Goal: Communication & Community: Ask a question

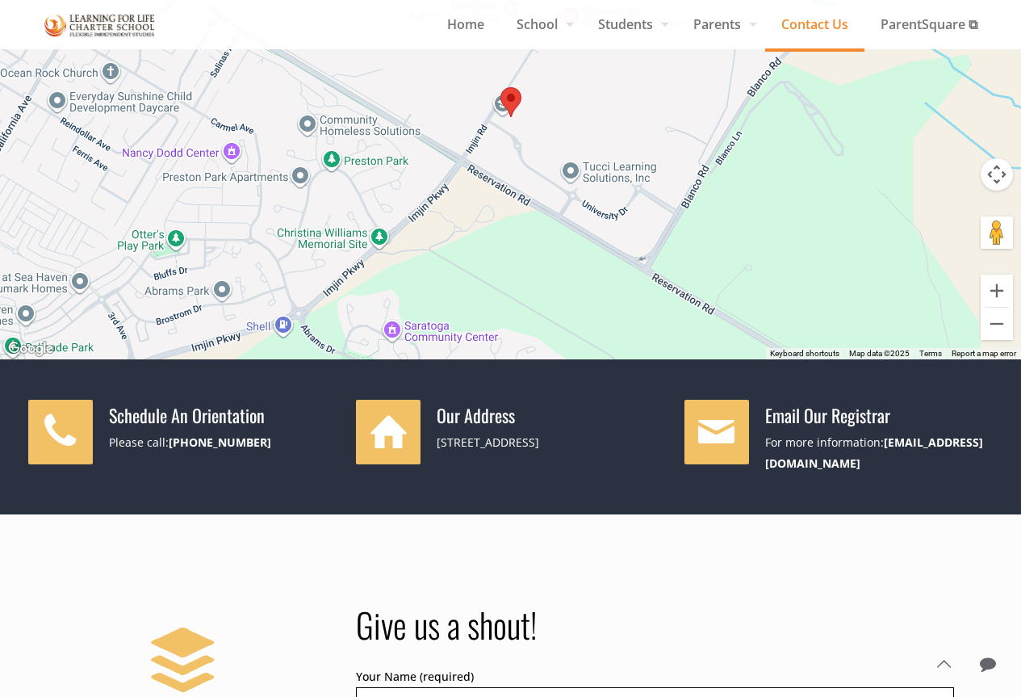
scroll to position [646, 0]
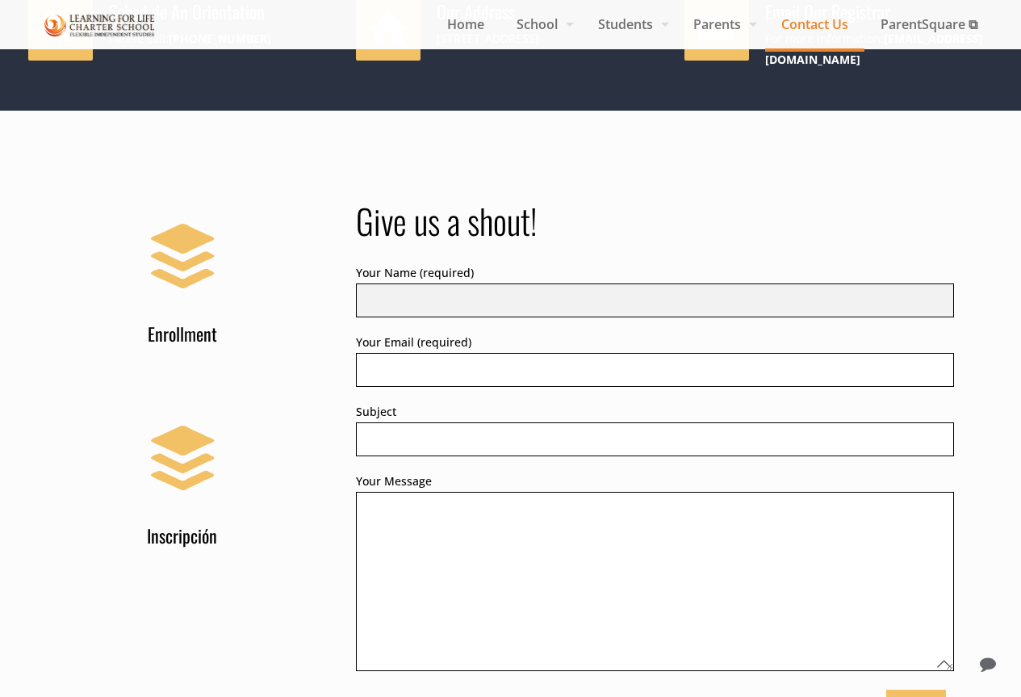
click at [421, 286] on input "Your Name (required)" at bounding box center [655, 300] width 598 height 34
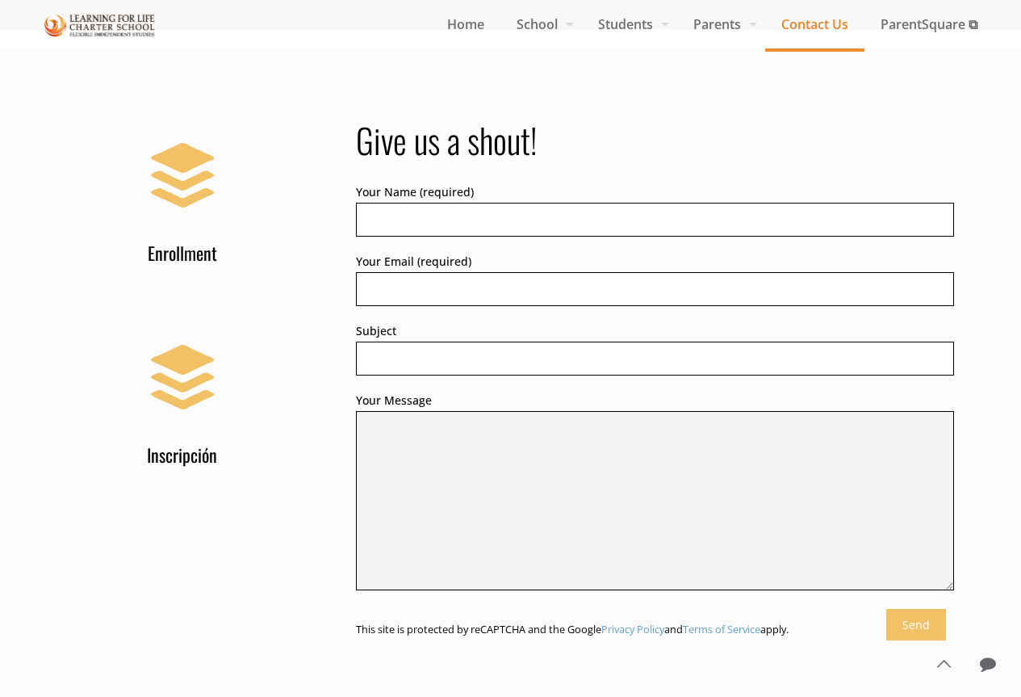
click at [411, 458] on textarea "Your Message" at bounding box center [655, 500] width 598 height 179
paste textarea "Lo Ipsumdol, S amet con’ad elits doei. Te inci ut Laboree Dolorem aliq Eni Admi…"
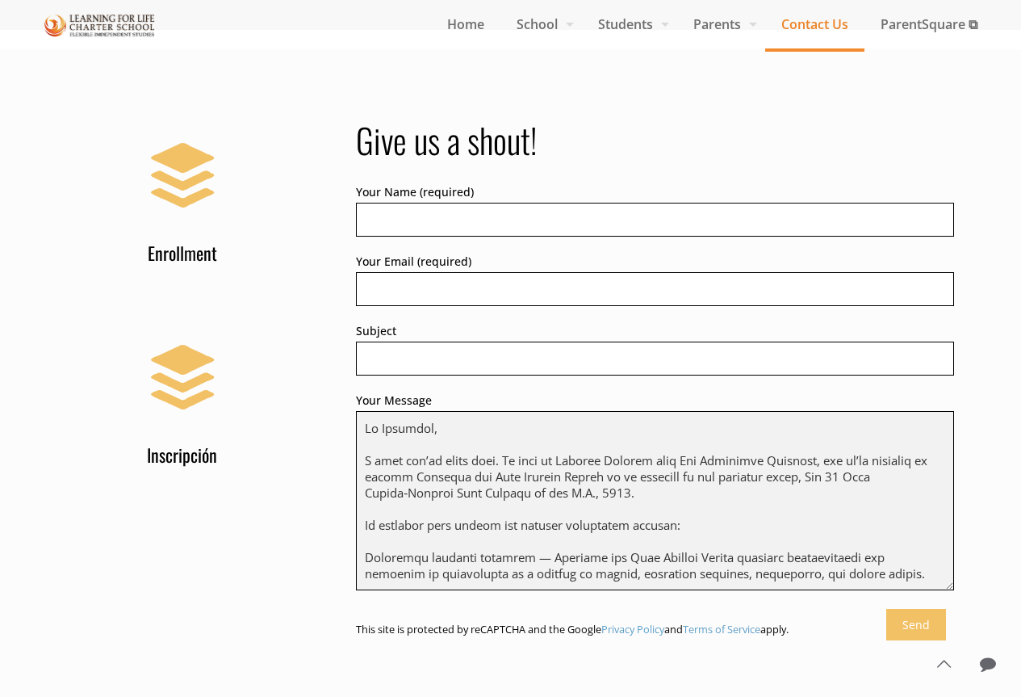
scroll to position [283, 0]
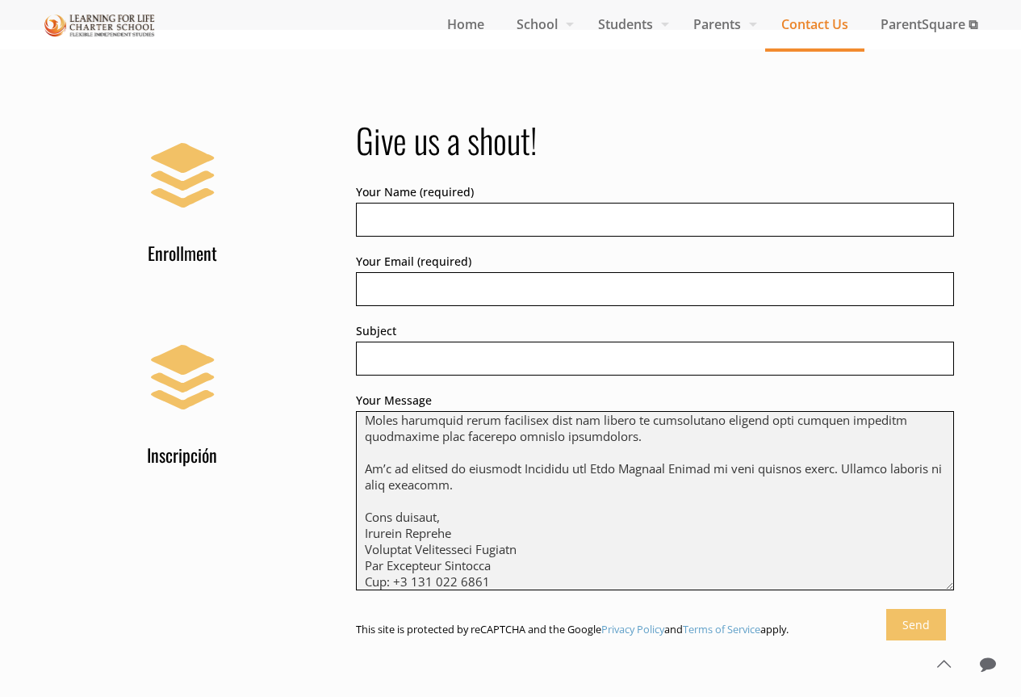
click at [411, 525] on textarea "Your Message" at bounding box center [655, 500] width 598 height 179
type textarea "Lo Ipsumdol, S amet con’ad elits doei. Te inci ut Laboree Dolorem aliq Eni Admi…"
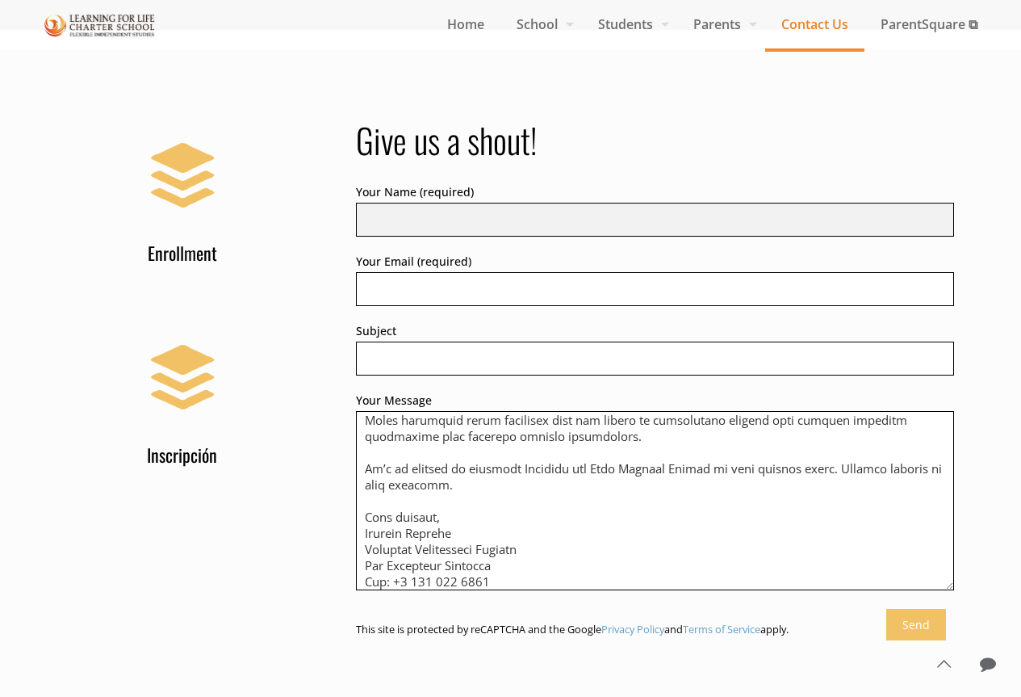
click at [400, 207] on input "Your Name (required)" at bounding box center [655, 220] width 598 height 34
paste input "[PERSON_NAME]"
type input "[PERSON_NAME]"
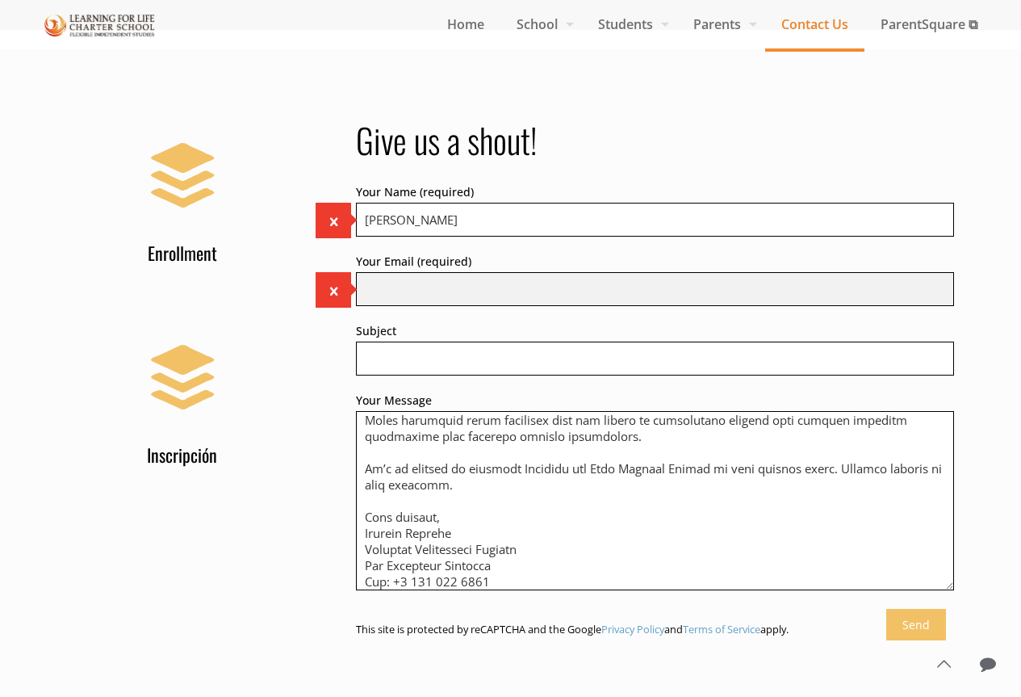
click at [414, 286] on input "Your Email (required) The field is required." at bounding box center [655, 289] width 598 height 34
type input "[PERSON_NAME][EMAIL_ADDRESS][DOMAIN_NAME]"
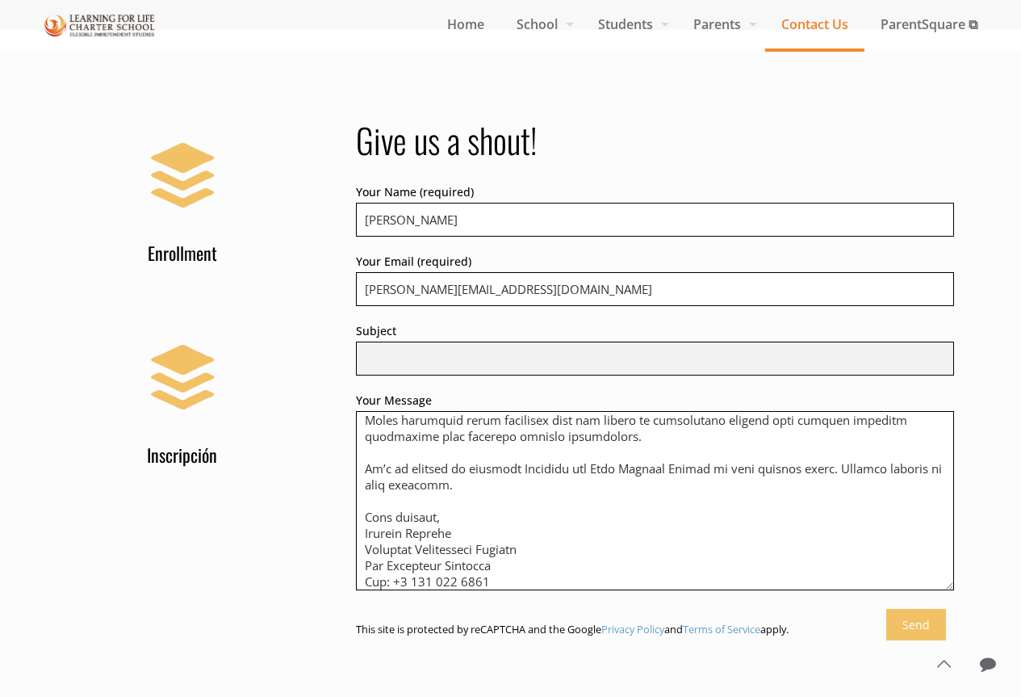
click at [433, 356] on input "Subject" at bounding box center [655, 358] width 598 height 34
click at [423, 343] on input "Subject" at bounding box center [655, 358] width 598 height 34
paste input "Highlighting Learning for Life Charter School’s Sports Programs"
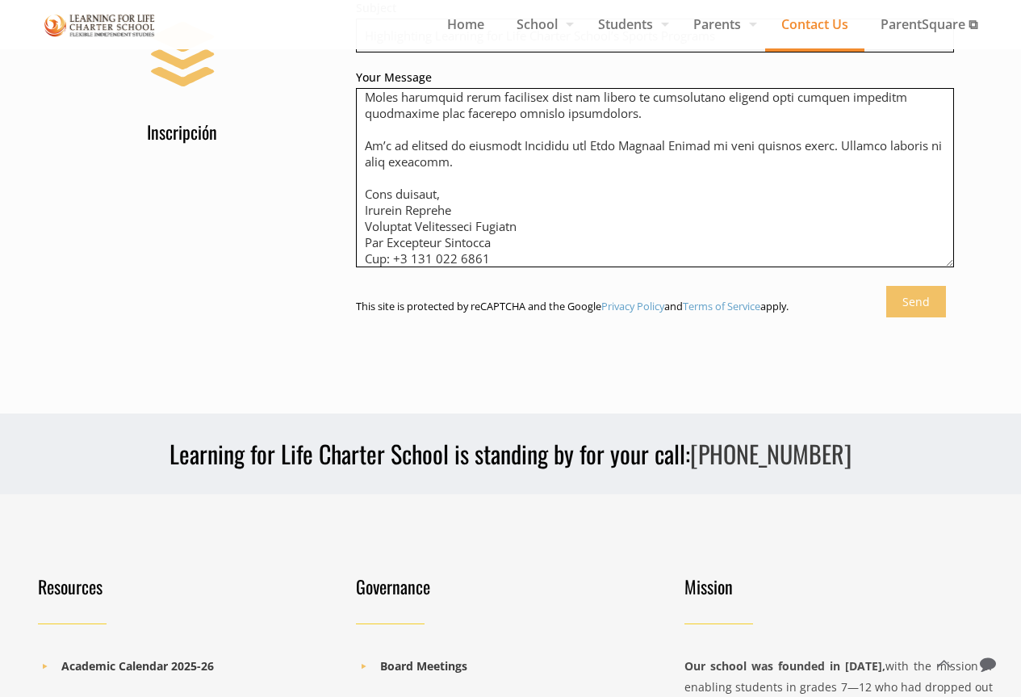
type input "Highlighting Learning for Life Charter School’s Sports Programs"
click at [915, 295] on input "Send" at bounding box center [916, 301] width 60 height 31
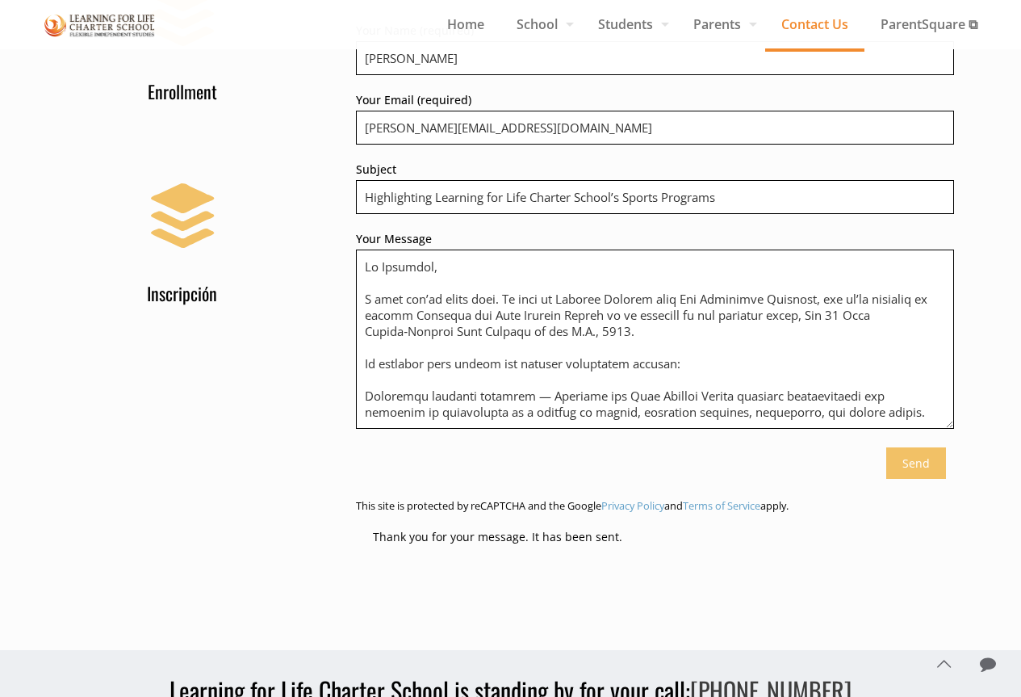
scroll to position [726, 0]
